Goal: Task Accomplishment & Management: Use online tool/utility

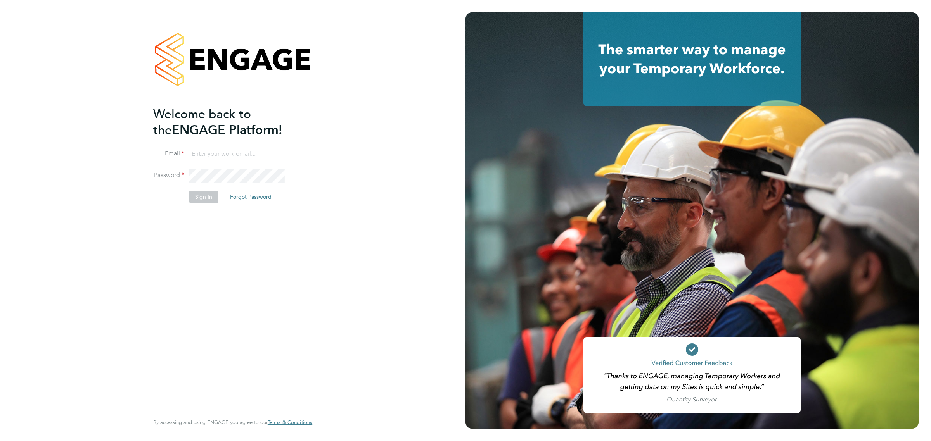
type input "bperkin@psrsolutions.co.uk"
click at [213, 197] on button "Sign In" at bounding box center [203, 197] width 29 height 12
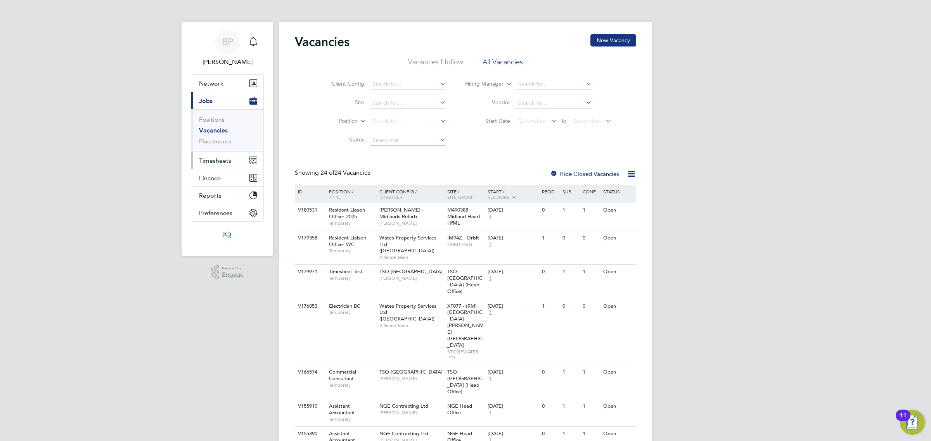
click at [223, 158] on span "Timesheets" at bounding box center [215, 160] width 32 height 7
click at [219, 139] on link "Timesheets" at bounding box center [215, 136] width 32 height 7
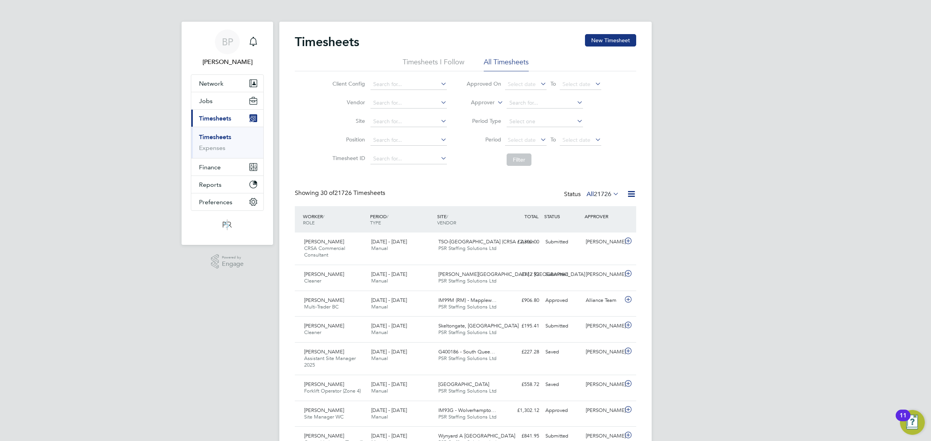
click at [630, 195] on icon at bounding box center [632, 194] width 10 height 10
click at [568, 208] on li "Export Timesheets" at bounding box center [582, 213] width 103 height 11
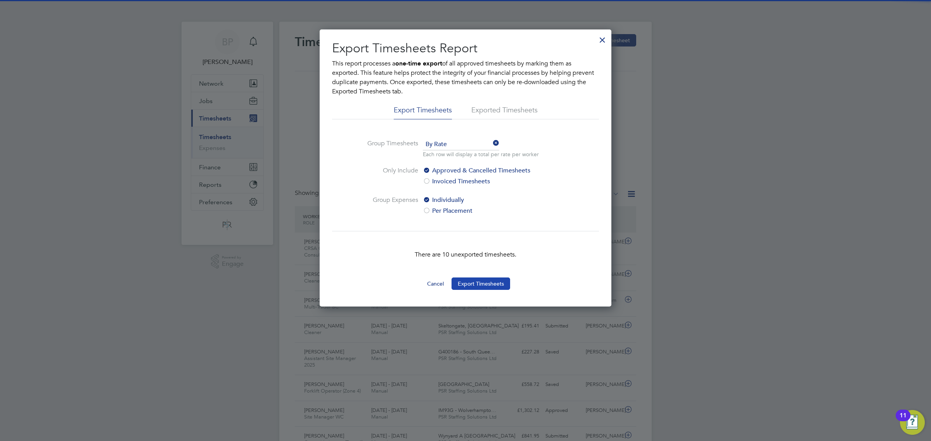
click at [476, 288] on button "Export Timesheets" at bounding box center [481, 284] width 59 height 12
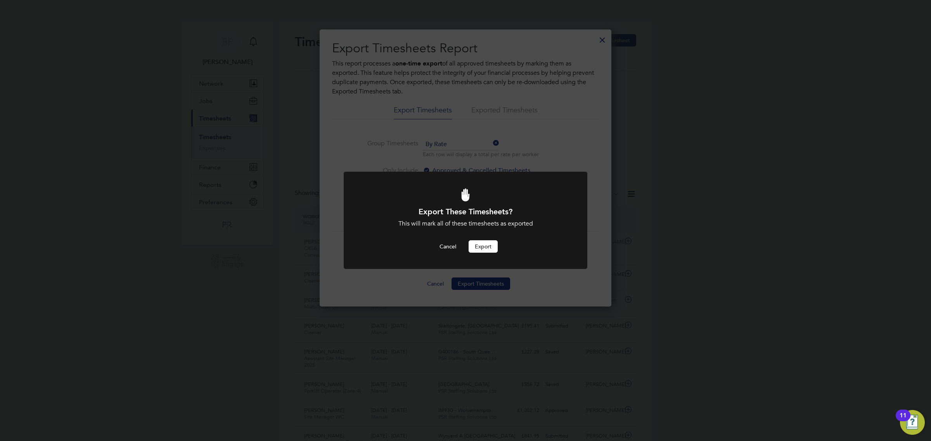
click at [483, 249] on button "Export" at bounding box center [483, 247] width 29 height 12
